Goal: Contribute content: Add original content to the website for others to see

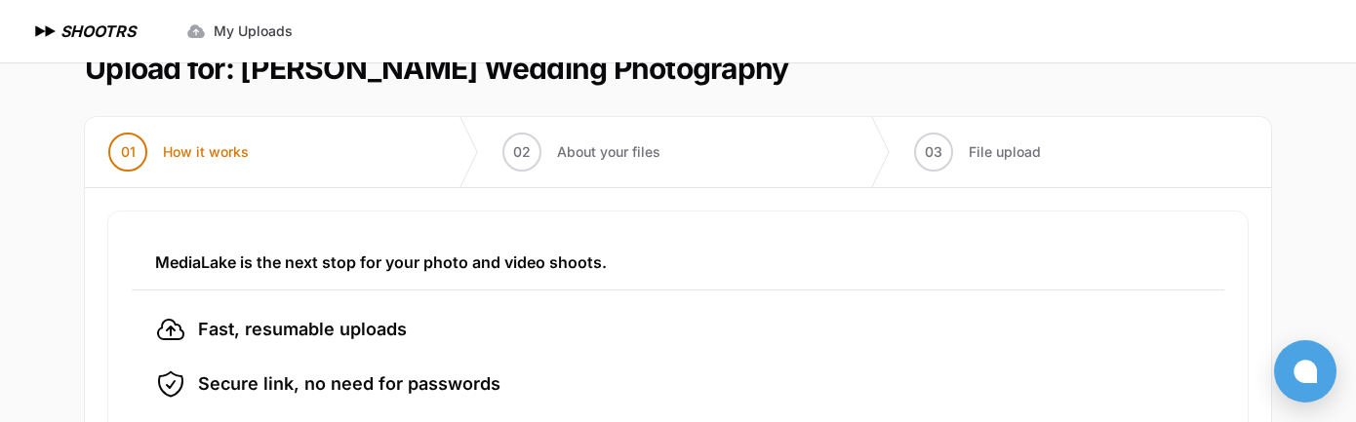
scroll to position [38, 0]
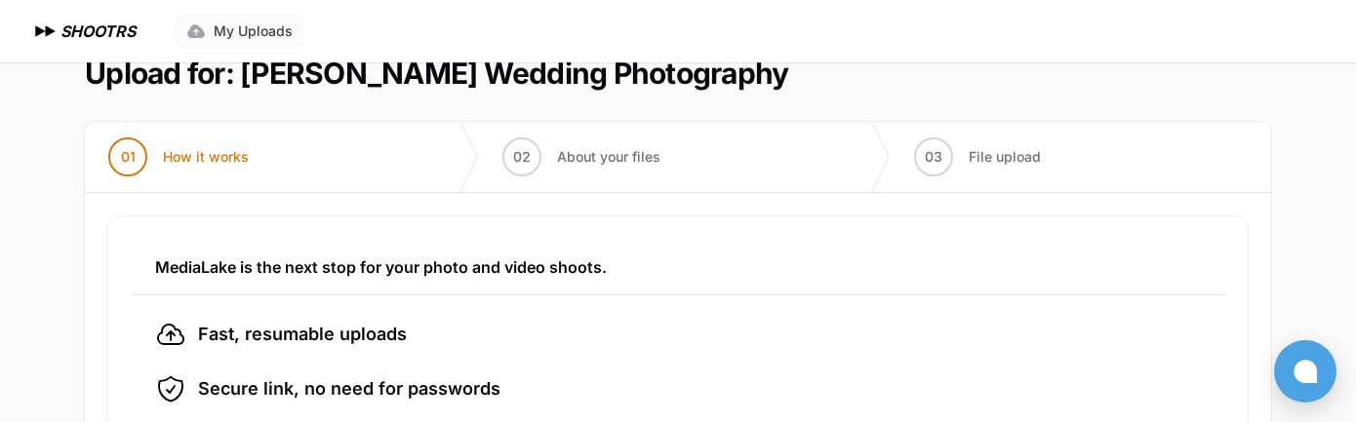
click at [244, 29] on span "My Uploads" at bounding box center [253, 31] width 79 height 20
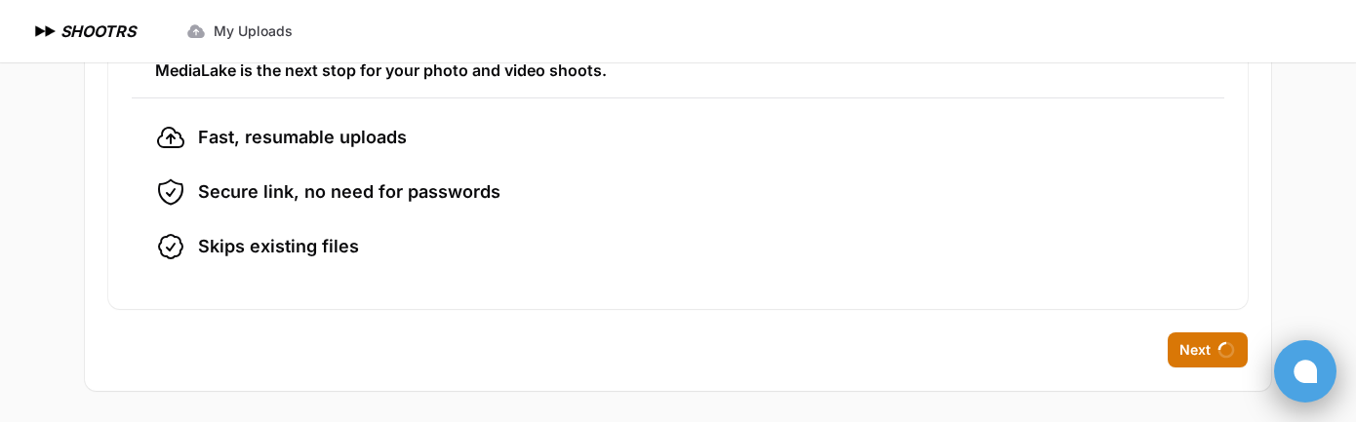
scroll to position [235, 0]
click at [1211, 347] on span "Next" at bounding box center [1194, 350] width 31 height 20
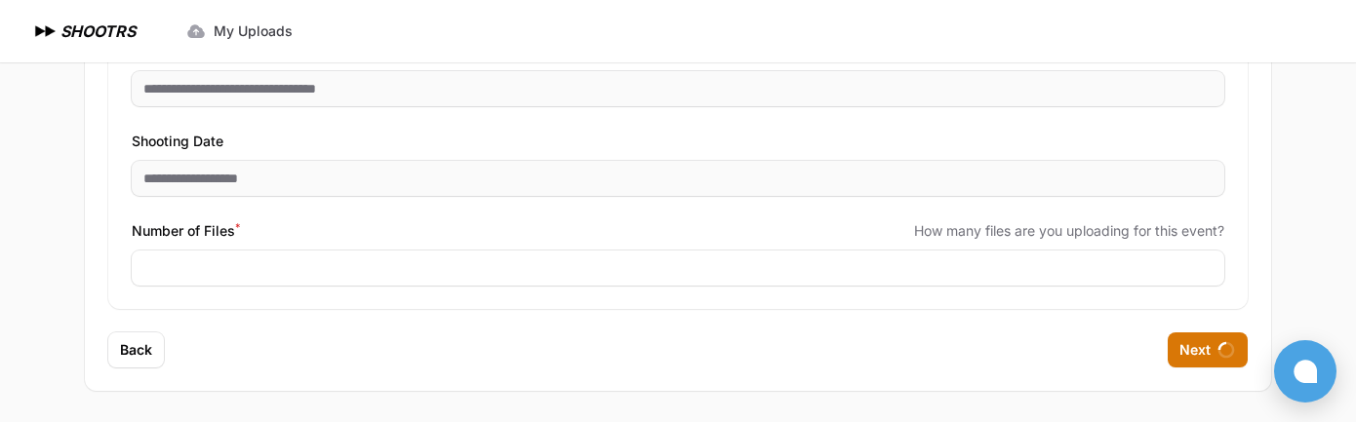
scroll to position [383, 0]
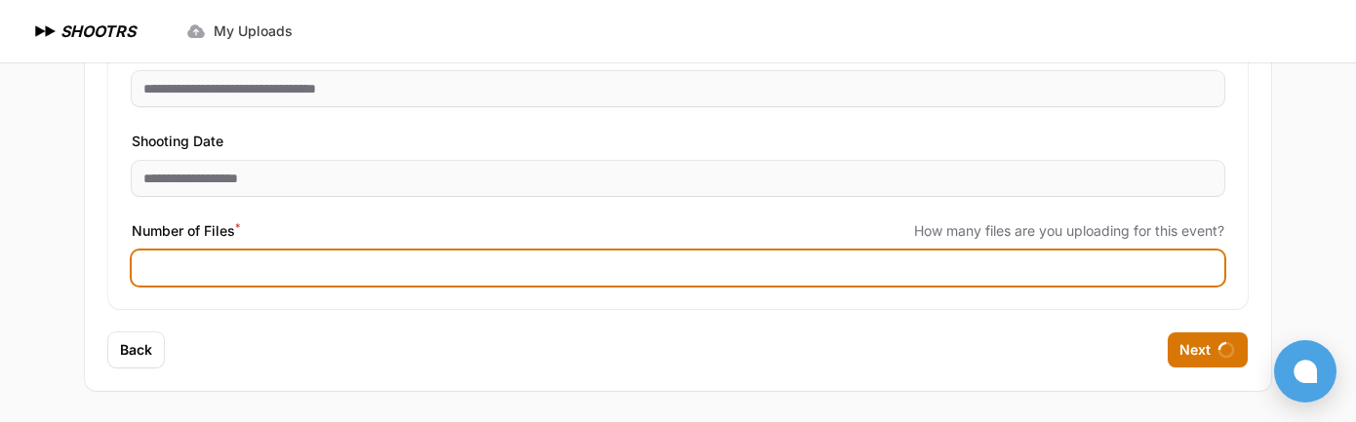
click at [268, 265] on input "Number of Files *" at bounding box center [678, 268] width 1093 height 35
type input "****"
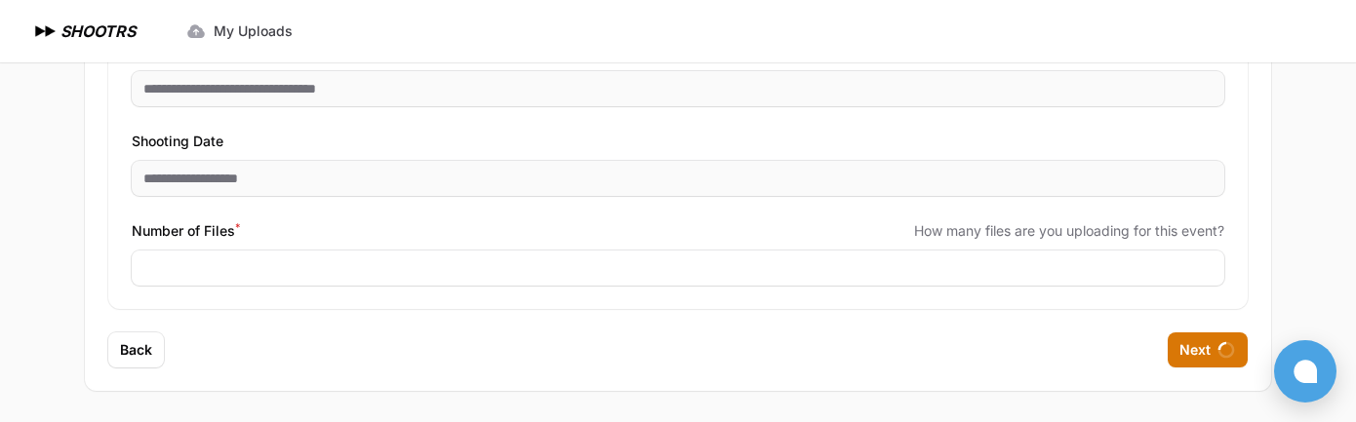
click at [505, 218] on div "**********" at bounding box center [678, 118] width 1093 height 336
click at [1211, 357] on span "Next" at bounding box center [1194, 350] width 31 height 20
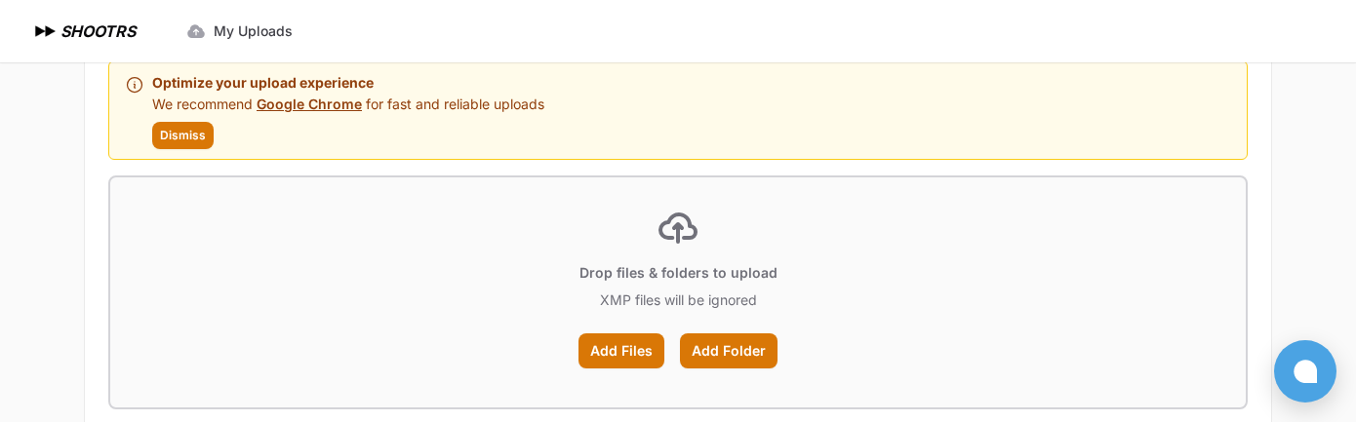
scroll to position [195, 0]
click at [736, 354] on label "Add Folder" at bounding box center [729, 350] width 98 height 35
click at [0, 0] on input "Add Folder" at bounding box center [0, 0] width 0 height 0
